Goal: Check status: Check status

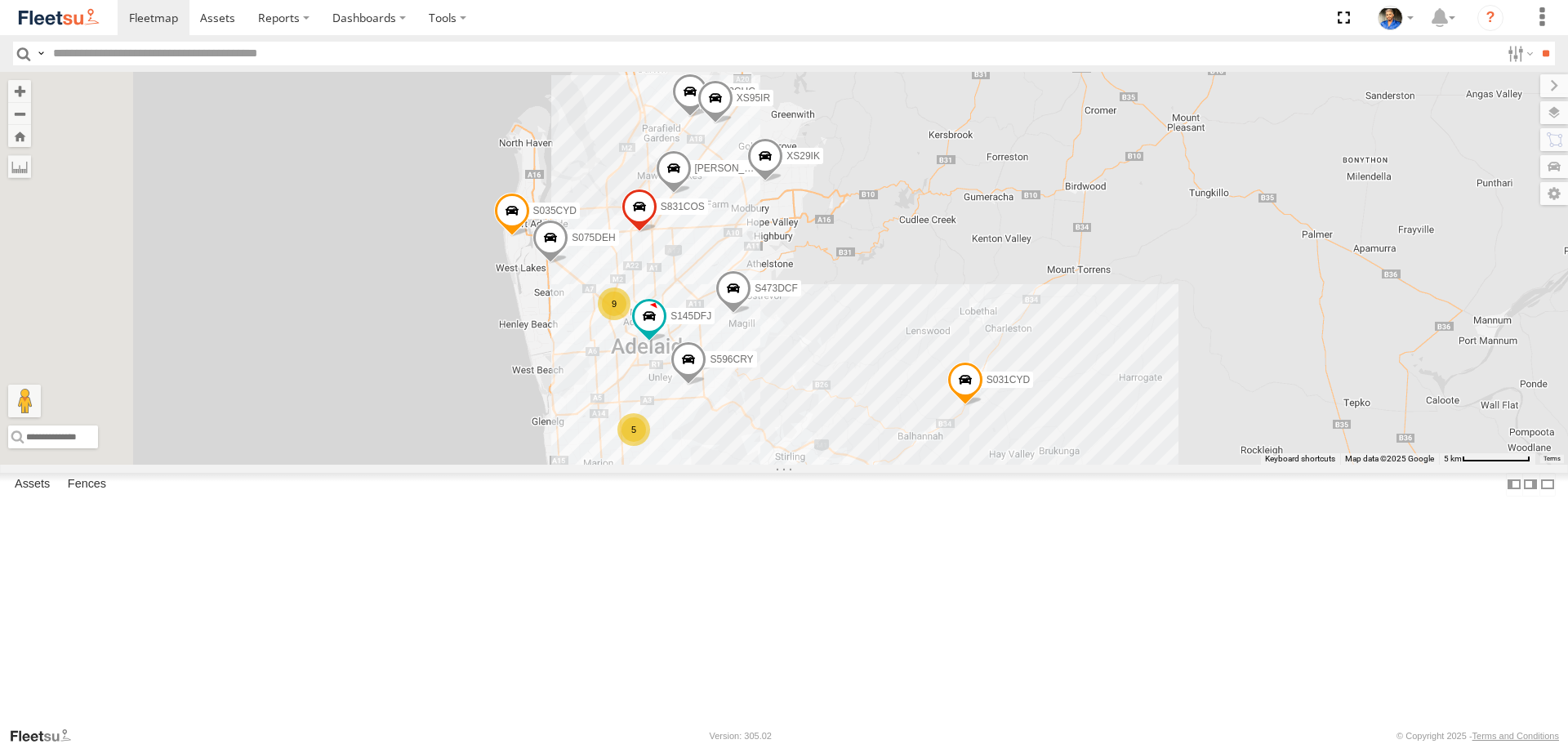
click at [983, 406] on span at bounding box center [965, 383] width 36 height 44
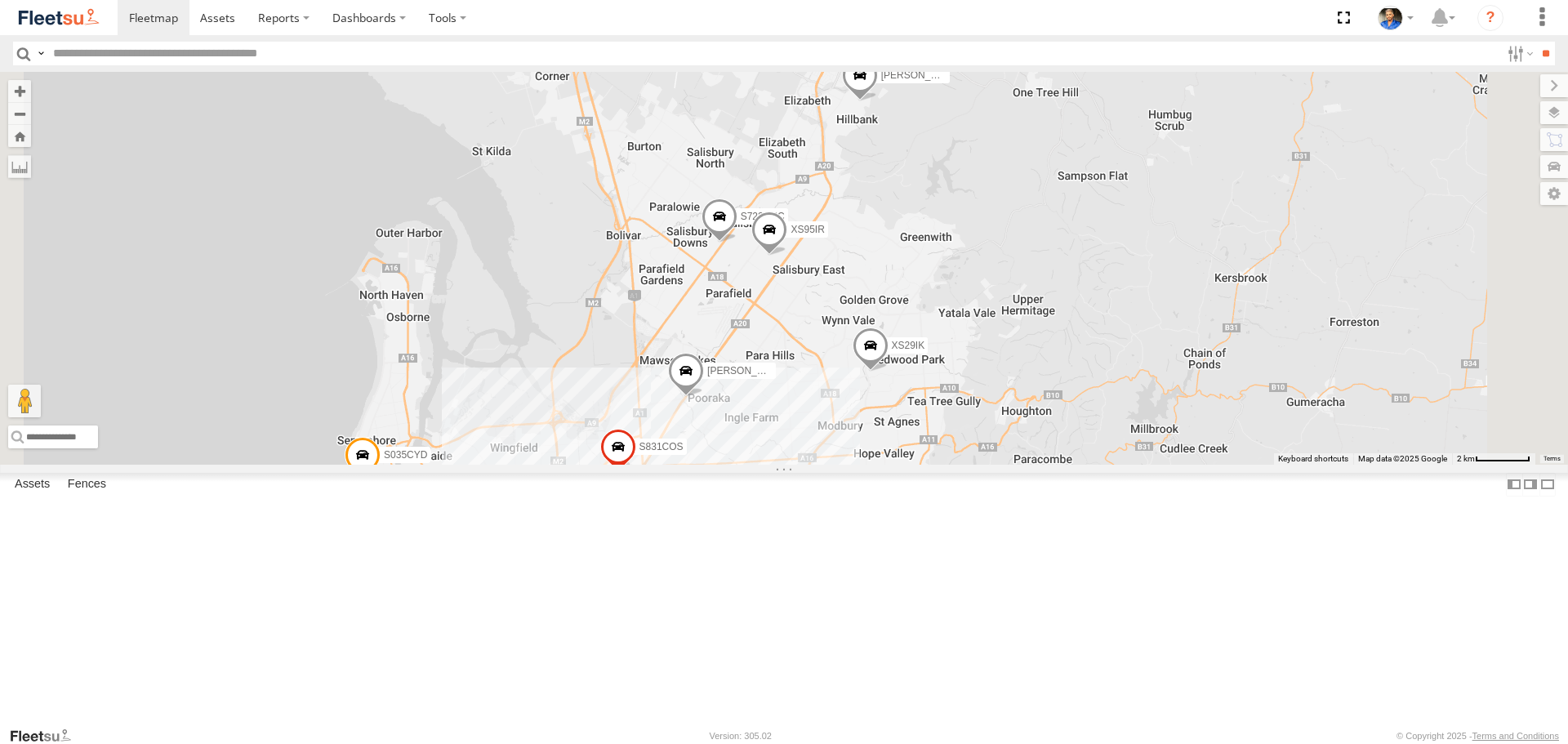
drag, startPoint x: 982, startPoint y: 556, endPoint x: 1037, endPoint y: 457, distance: 113.3
click at [1036, 461] on div "XS45IQ S473DCF S031CYD XS29IK S343CTS S959CNB S145DFJ S075DEH S831COS S596CRY S…" at bounding box center [784, 268] width 1568 height 392
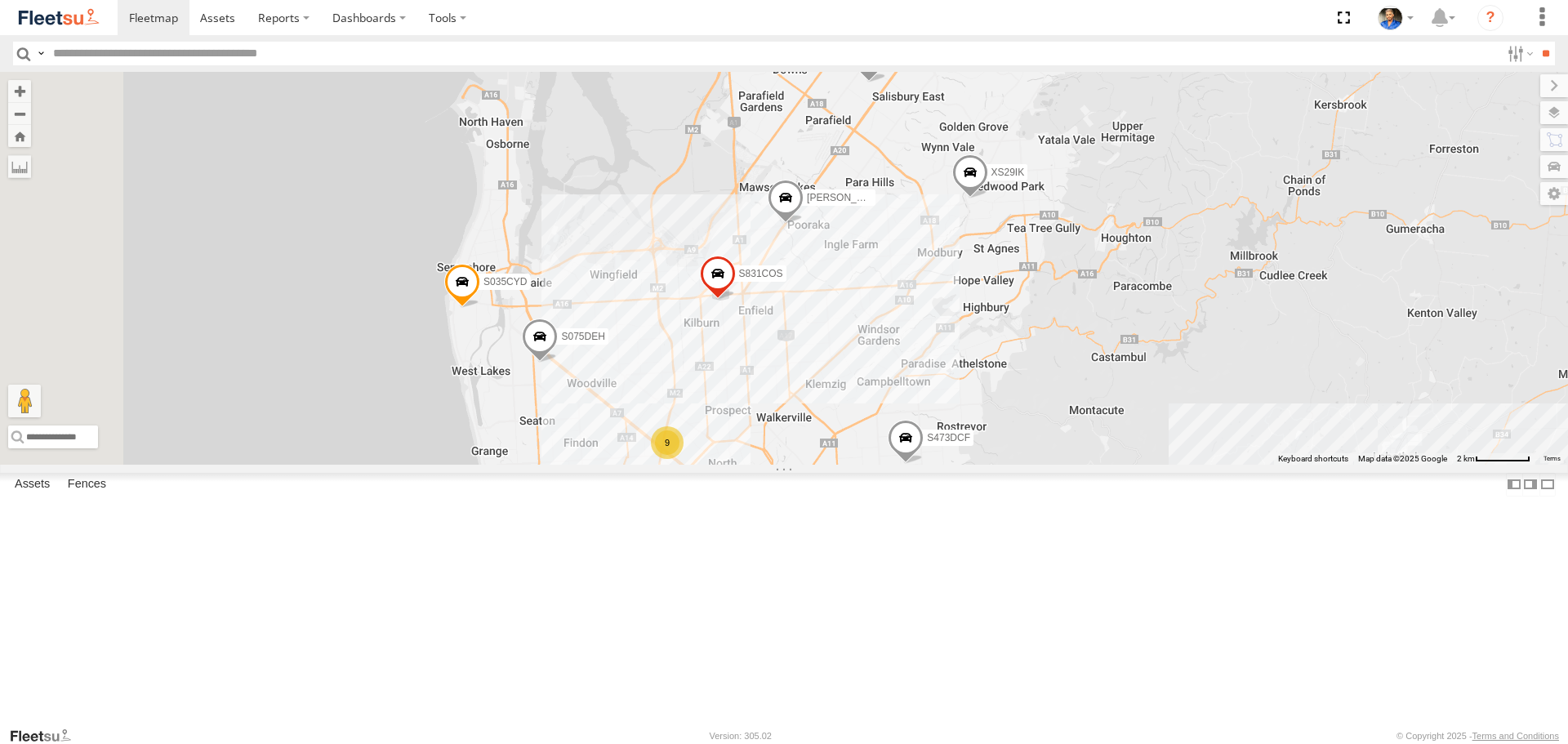
click at [480, 309] on span at bounding box center [462, 286] width 36 height 44
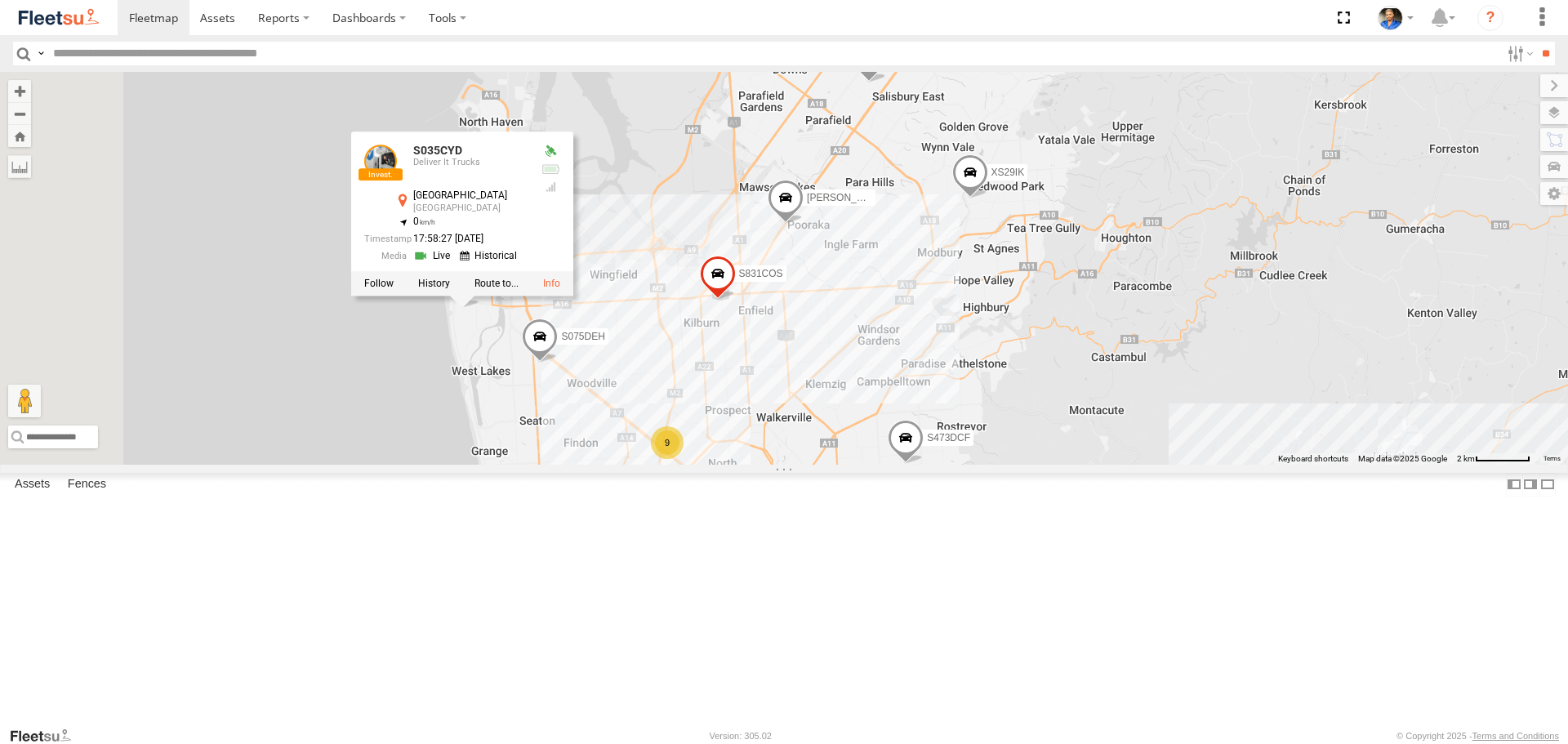
click at [861, 328] on div "XS45IQ S473DCF S031CYD XS29IK S343CTS S959CNB S145DFJ S075DEH S831COS S596CRY S…" at bounding box center [784, 268] width 1568 height 392
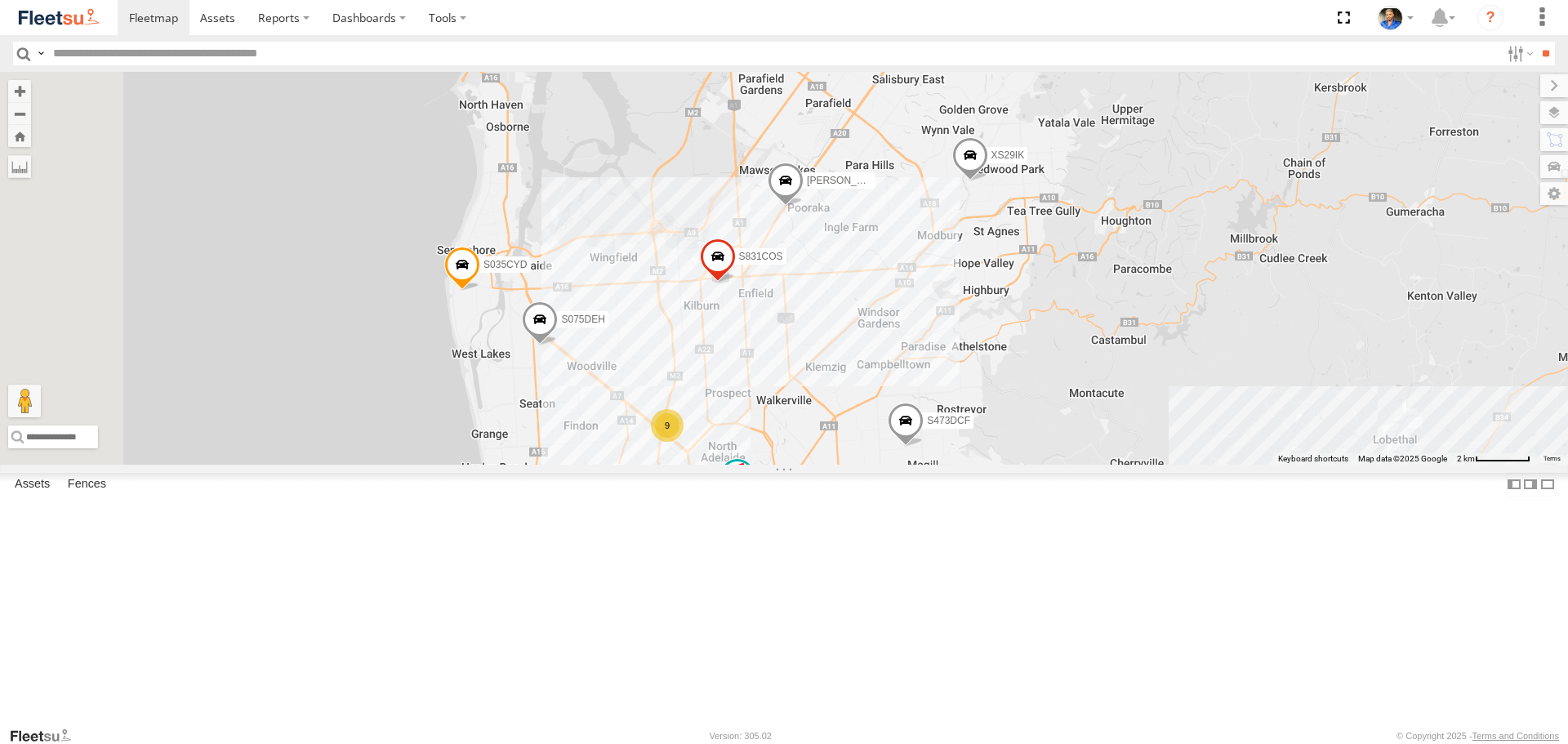
drag, startPoint x: 1229, startPoint y: 549, endPoint x: 1189, endPoint y: 331, distance: 221.6
click at [1189, 331] on div "XS45IQ S473DCF S031CYD XS29IK S343CTS S959CNB S145DFJ S075DEH S831COS S596CRY S…" at bounding box center [784, 268] width 1568 height 392
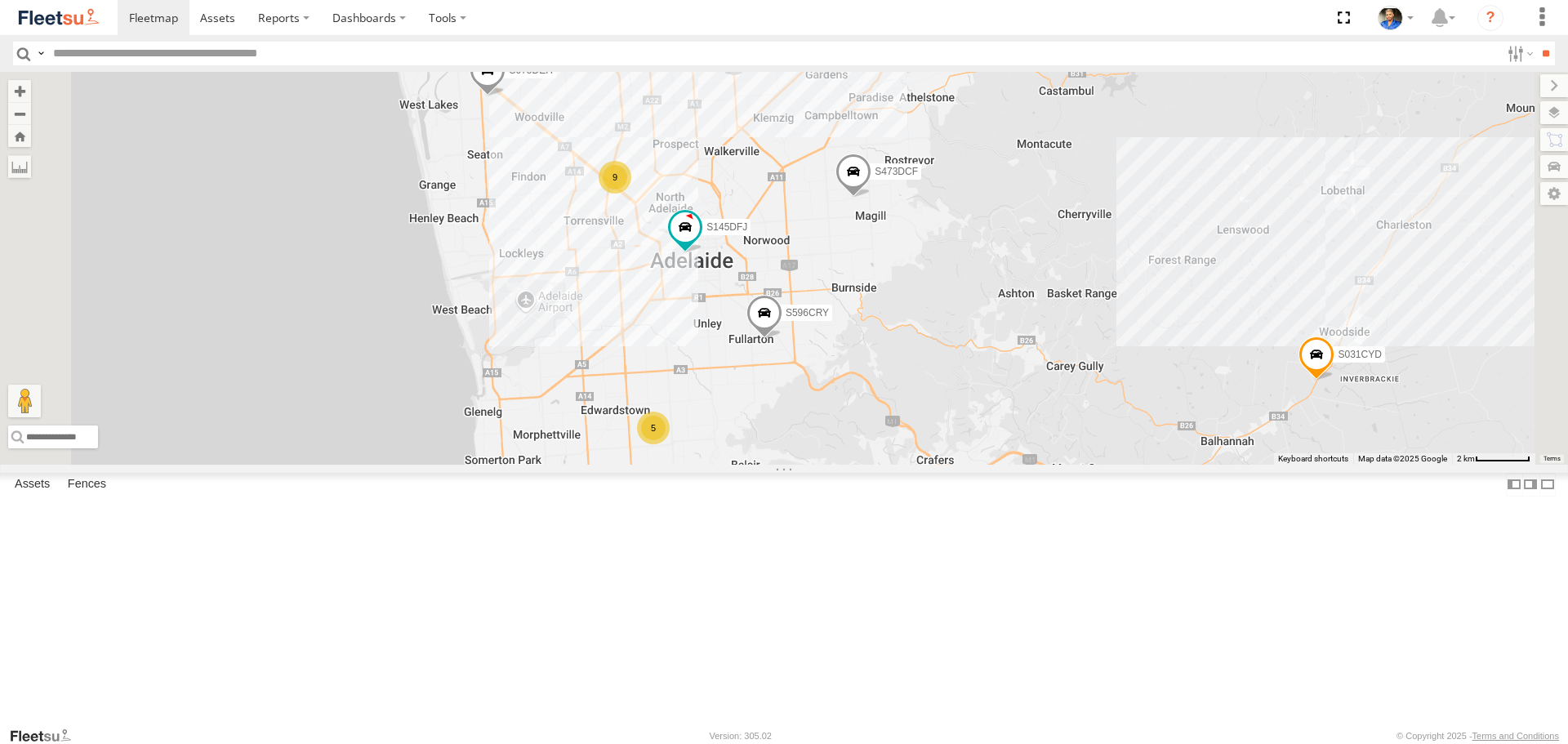
click at [1335, 381] on span at bounding box center [1317, 358] width 36 height 44
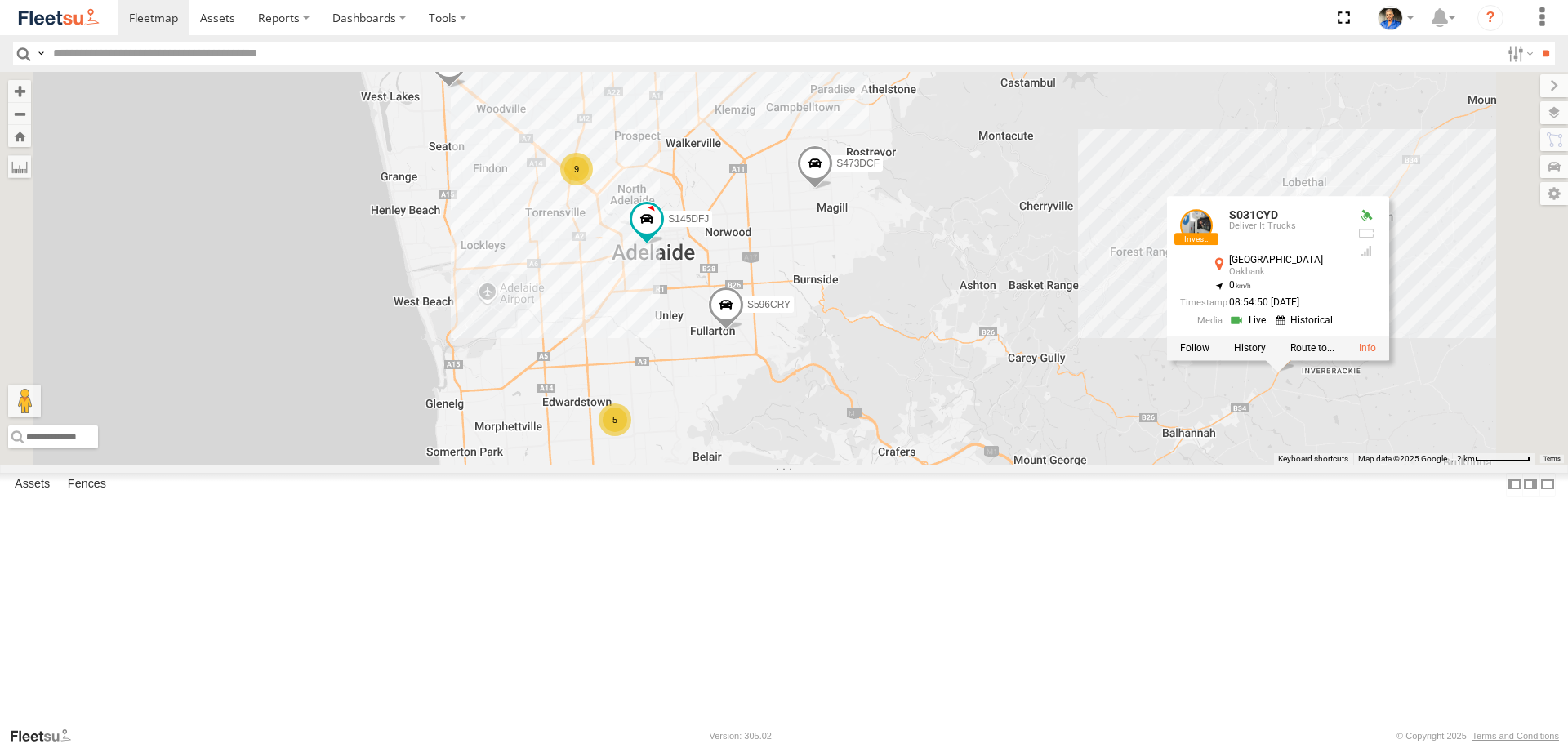
drag, startPoint x: 1309, startPoint y: 463, endPoint x: 1268, endPoint y: 455, distance: 41.8
click at [1268, 455] on div "XS45IQ S473DCF S031CYD XS29IK S343CTS S959CNB S145DFJ S075DEH S831COS S596CRY S…" at bounding box center [784, 268] width 1568 height 392
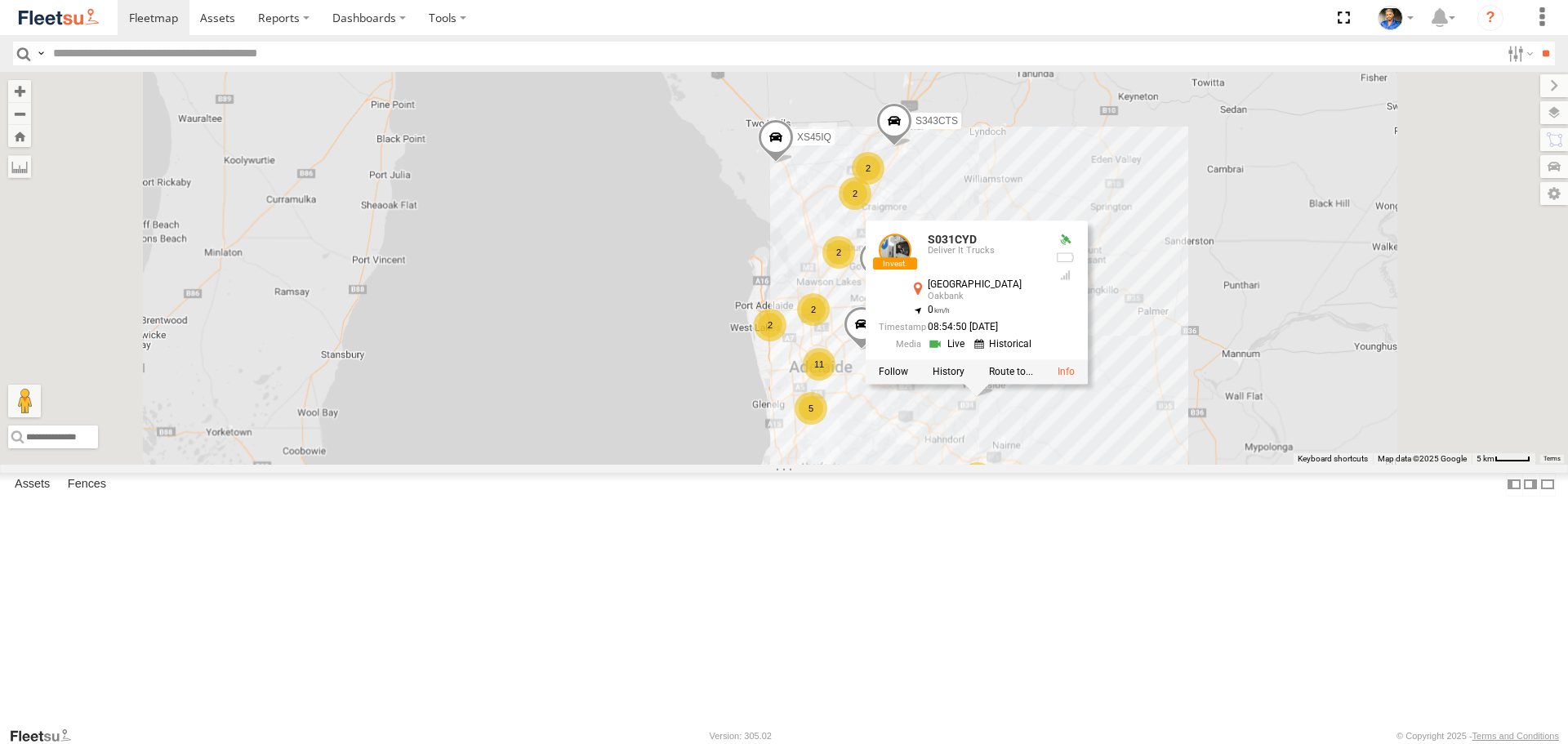
drag, startPoint x: 1090, startPoint y: 609, endPoint x: 1091, endPoint y: 626, distance: 17.0
click at [1090, 464] on div "XS45IQ S473DCF S031CYD XS29IK S343CTS S959CNB S031CYD Deliver It Trucks [GEOGRA…" at bounding box center [784, 268] width 1568 height 392
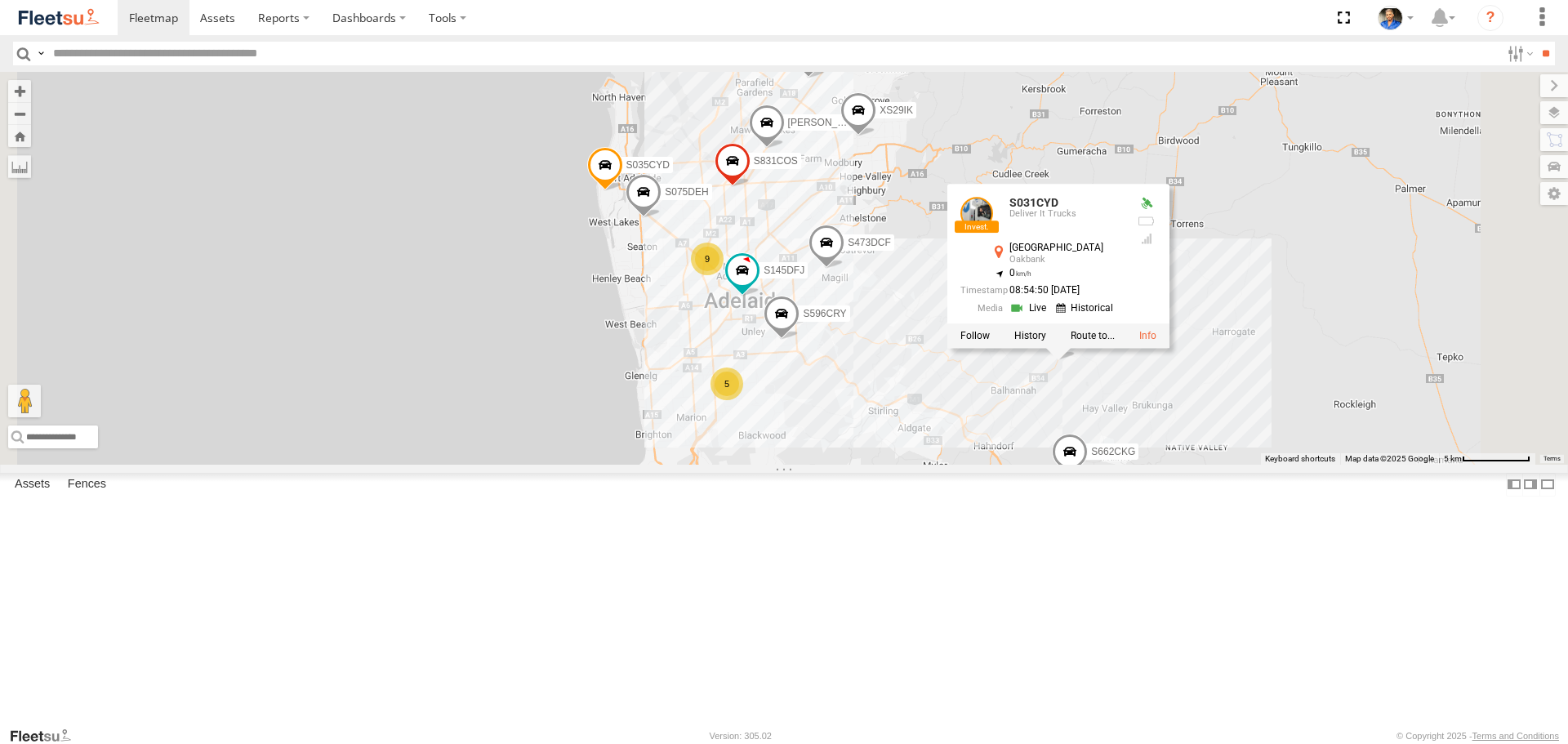
drag, startPoint x: 1018, startPoint y: 443, endPoint x: 1017, endPoint y: 548, distance: 105.0
click at [847, 319] on span "S596CRY" at bounding box center [825, 313] width 43 height 12
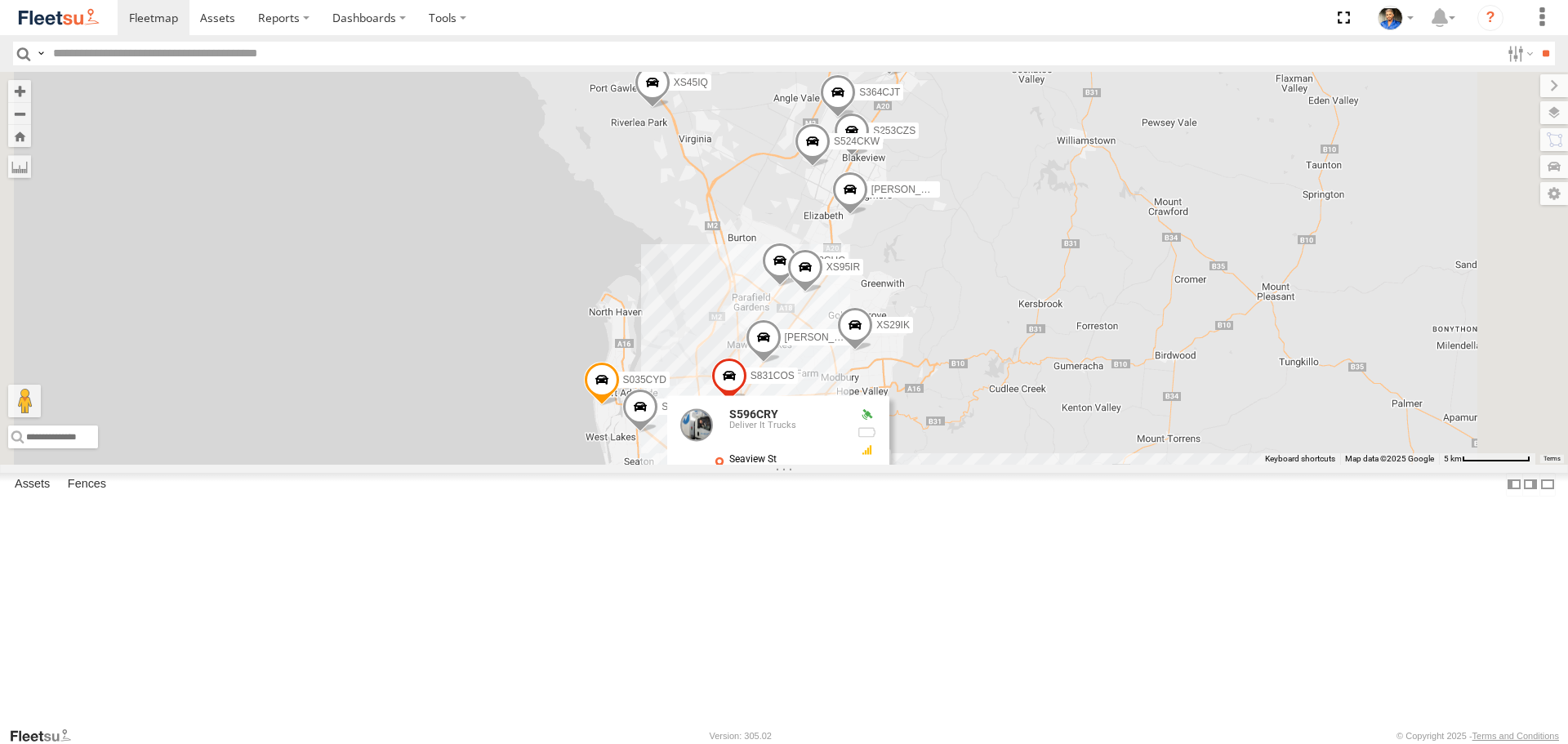
click at [937, 265] on div "XS45IQ S473DCF S031CYD XS29IK S343CTS S959CNB 5 S145DFJ S075DEH S952BBS 9 S831C…" at bounding box center [784, 268] width 1568 height 392
